Goal: Find specific page/section: Find specific page/section

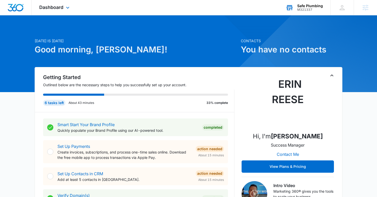
click at [295, 10] on div "Safe Plumbing M321337 Your Accounts View All" at bounding box center [304, 7] width 52 height 15
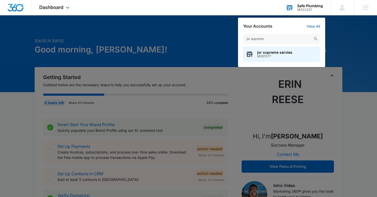
type input "jsr supreme"
click at [273, 62] on div "jsr supreme jsr supreme servies M337077" at bounding box center [281, 48] width 87 height 38
click at [268, 57] on span "M337077" at bounding box center [274, 57] width 35 height 4
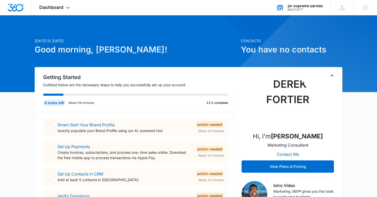
click at [63, 6] on div "Dashboard Apps Reputation Websites Forms CRM Email Social Shop Content Ads Inte…" at bounding box center [55, 7] width 47 height 15
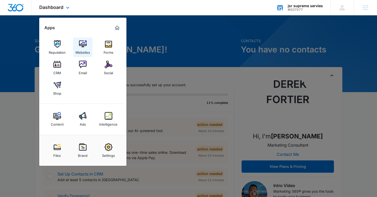
click at [83, 49] on div "Websites" at bounding box center [82, 51] width 15 height 7
